Goal: Navigation & Orientation: Find specific page/section

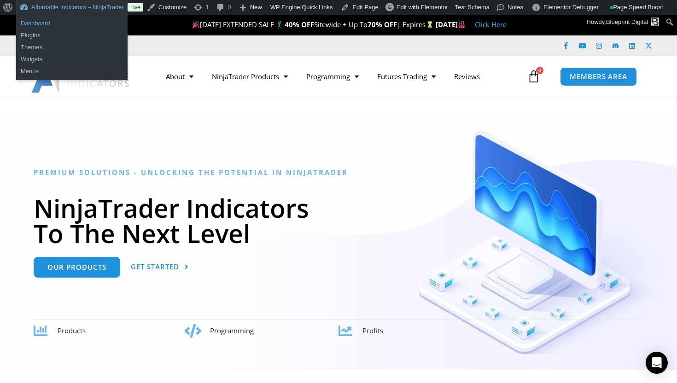
click at [99, 25] on link "Dashboard" at bounding box center [71, 24] width 111 height 12
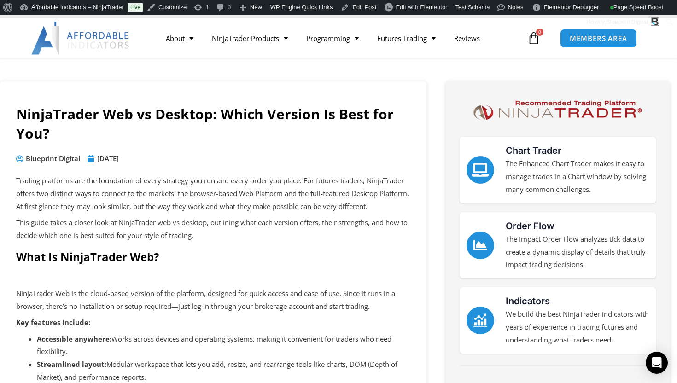
scroll to position [110, 0]
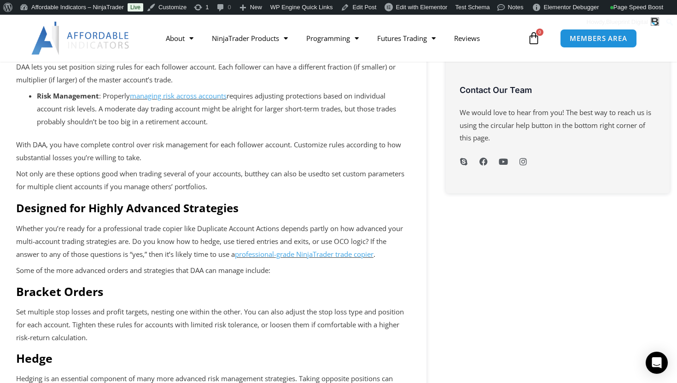
scroll to position [474, 0]
